Goal: Information Seeking & Learning: Learn about a topic

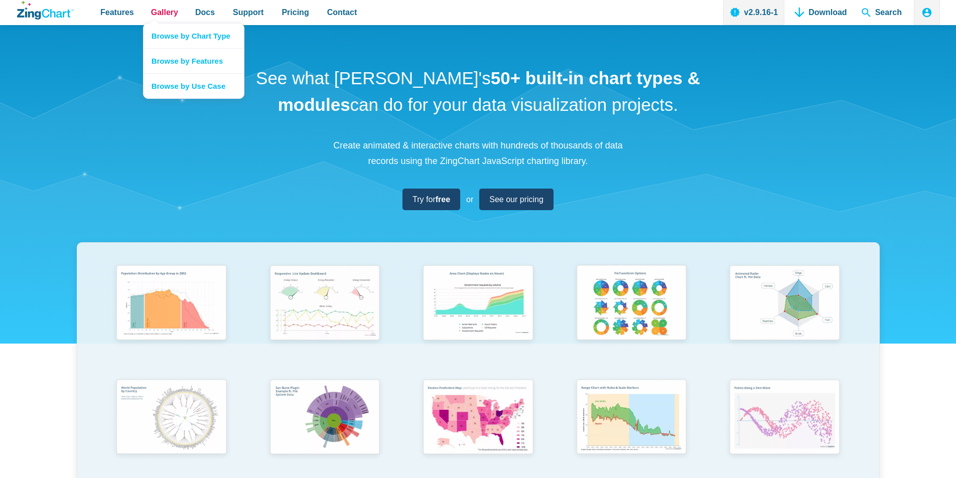
click at [169, 13] on span "Gallery" at bounding box center [164, 13] width 27 height 14
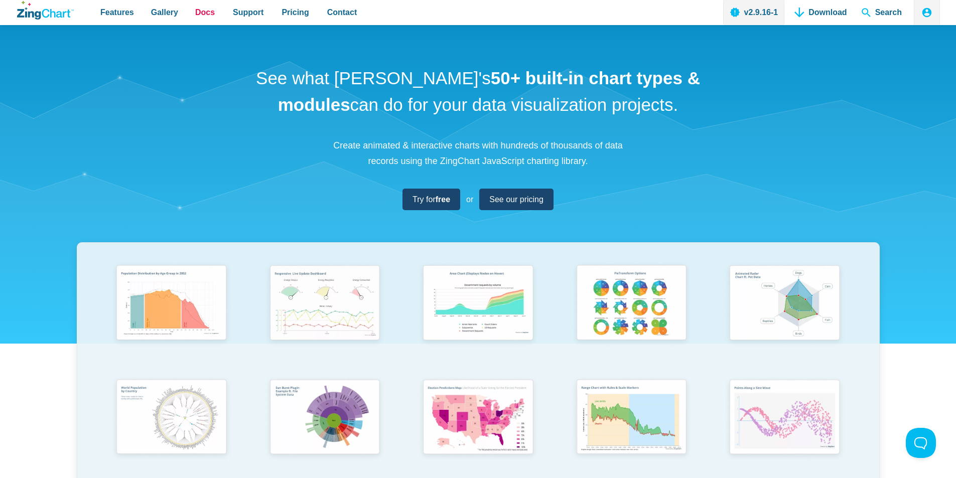
click at [196, 11] on span "Docs" at bounding box center [205, 13] width 20 height 14
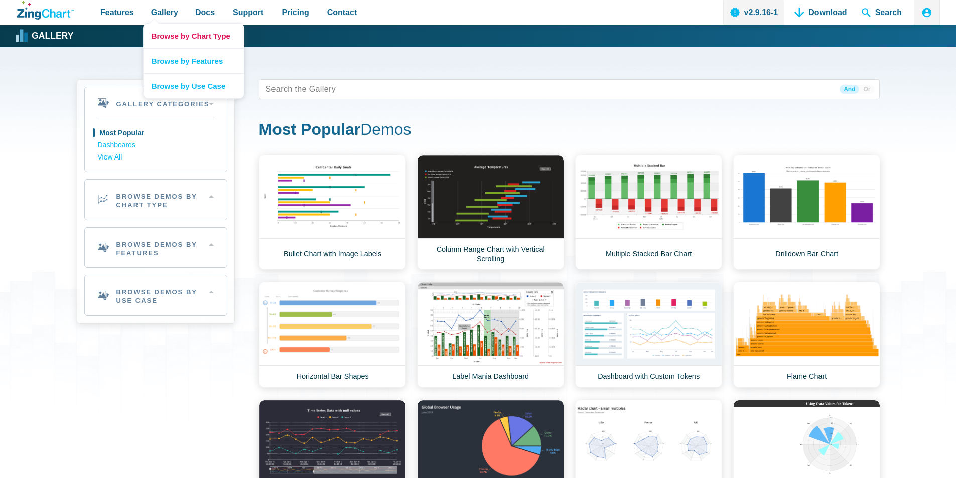
click at [182, 35] on link "Browse by Chart Type" at bounding box center [194, 36] width 100 height 25
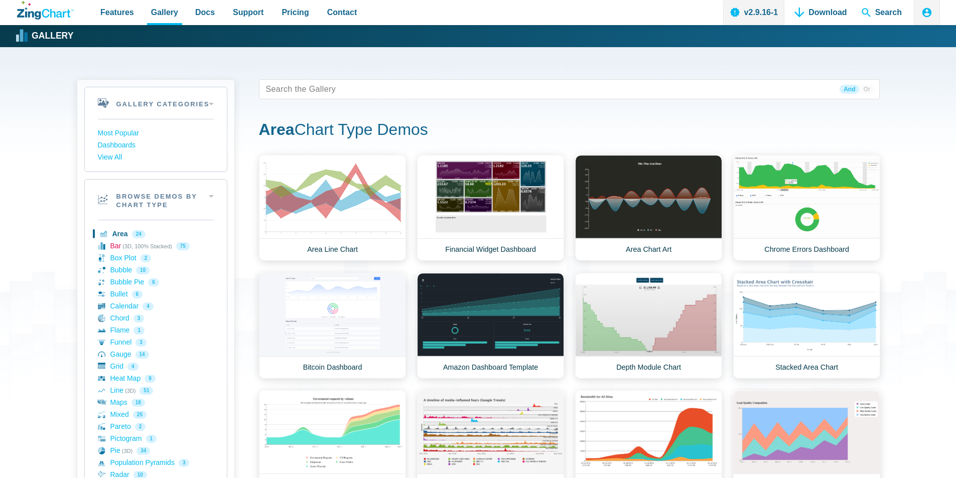
click at [121, 247] on link "Bar (3D, 100% Stacked) 75" at bounding box center [156, 246] width 116 height 12
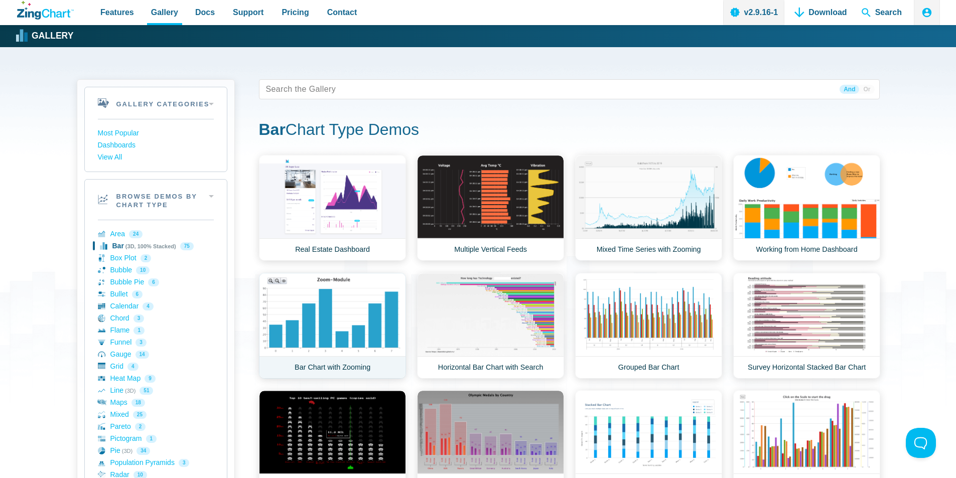
click at [373, 327] on link "Bar Chart with Zooming" at bounding box center [332, 326] width 147 height 106
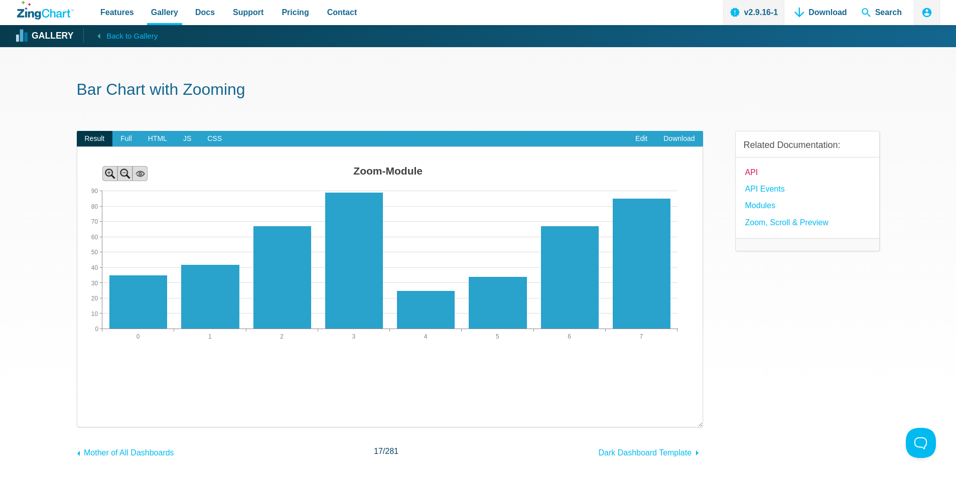
click at [750, 172] on link "API" at bounding box center [751, 173] width 13 height 14
click at [185, 137] on span "JS" at bounding box center [187, 139] width 24 height 16
